Goal: Book appointment/travel/reservation

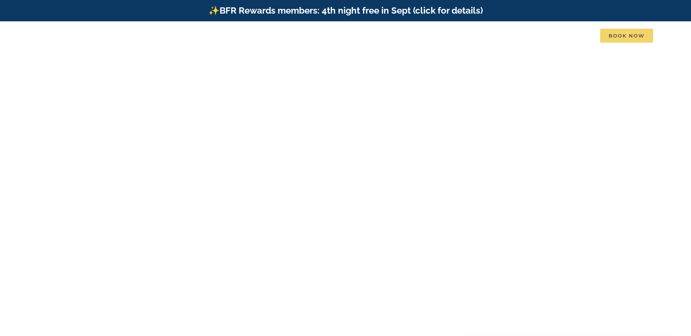
click at [614, 36] on span "Book Now" at bounding box center [626, 36] width 53 height 14
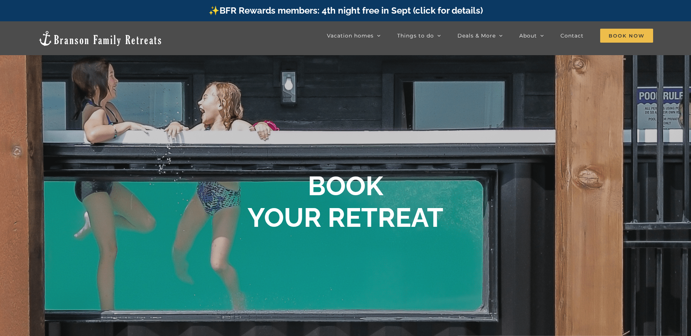
click at [84, 38] on img at bounding box center [100, 38] width 125 height 17
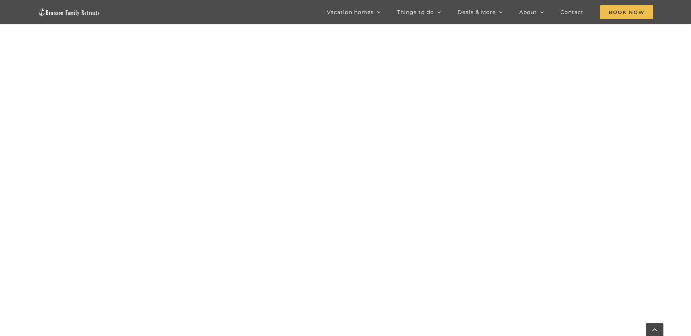
scroll to position [728, 0]
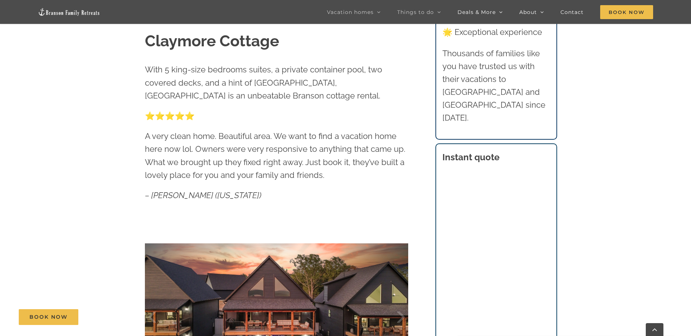
scroll to position [150, 0]
